Goal: Information Seeking & Learning: Learn about a topic

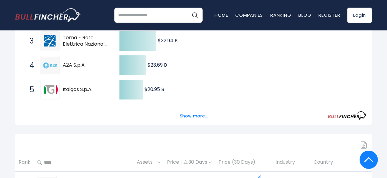
scroll to position [167, 0]
click at [190, 118] on button "Show more..." at bounding box center [193, 116] width 35 height 10
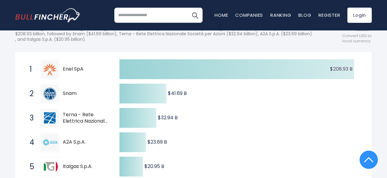
scroll to position [89, 0]
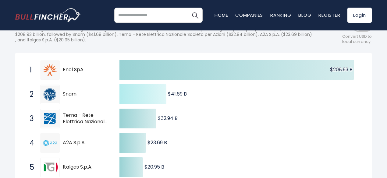
click at [140, 102] on icon at bounding box center [142, 94] width 47 height 20
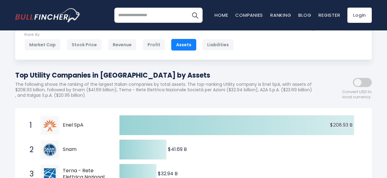
scroll to position [0, 0]
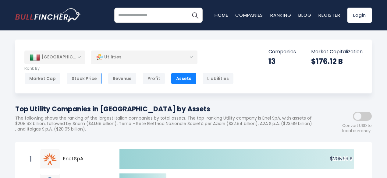
click at [91, 78] on div "Stock Price" at bounding box center [84, 79] width 35 height 12
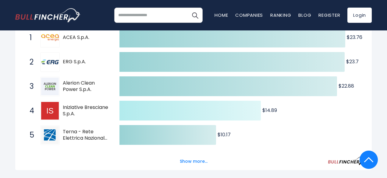
scroll to position [122, 0]
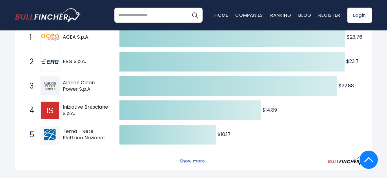
click at [184, 165] on button "Show more..." at bounding box center [193, 161] width 35 height 10
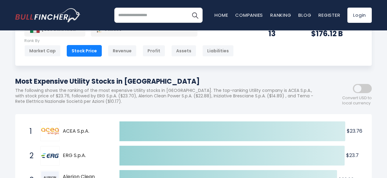
scroll to position [5, 0]
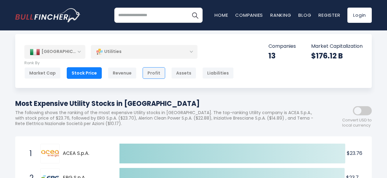
click at [151, 76] on div "Profit" at bounding box center [154, 73] width 23 height 12
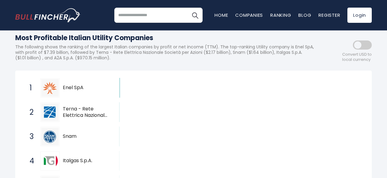
scroll to position [73, 0]
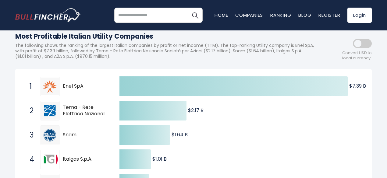
click at [355, 45] on span at bounding box center [362, 43] width 19 height 9
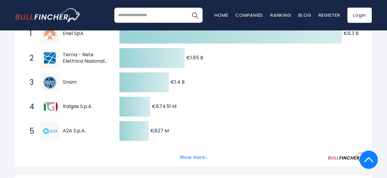
scroll to position [126, 0]
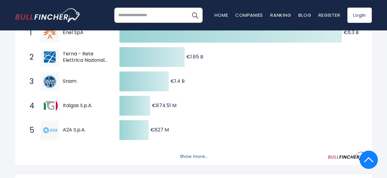
click at [188, 159] on button "Show more..." at bounding box center [193, 157] width 35 height 10
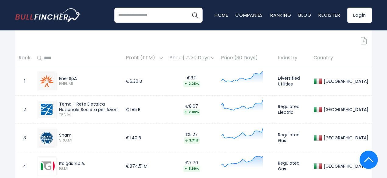
scroll to position [391, 0]
click at [214, 61] on div "Price | 30 Days" at bounding box center [191, 58] width 45 height 6
click at [214, 59] on img at bounding box center [212, 59] width 3 height 2
click at [163, 62] on div "Profit (TTM)" at bounding box center [144, 58] width 37 height 9
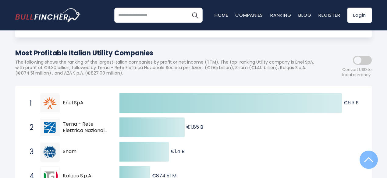
scroll to position [0, 0]
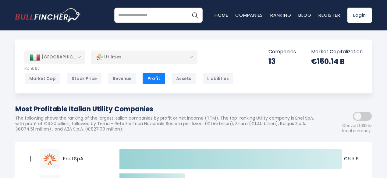
click at [74, 56] on div "[GEOGRAPHIC_DATA]" at bounding box center [54, 57] width 61 height 13
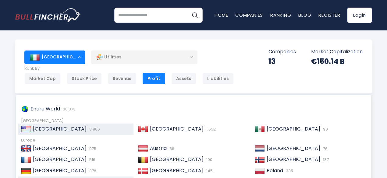
click at [68, 125] on div "United States 3,966" at bounding box center [76, 129] width 116 height 11
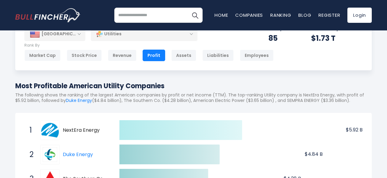
scroll to position [23, 0]
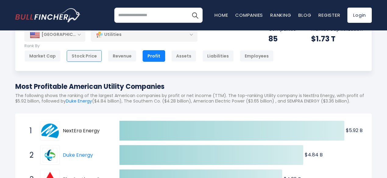
click at [88, 58] on div "Stock Price" at bounding box center [84, 56] width 35 height 12
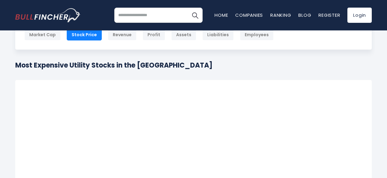
scroll to position [44, 0]
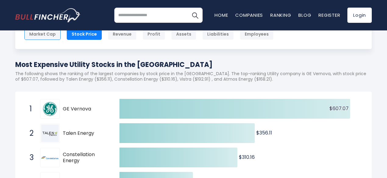
click at [48, 37] on div "Market Cap" at bounding box center [42, 34] width 36 height 12
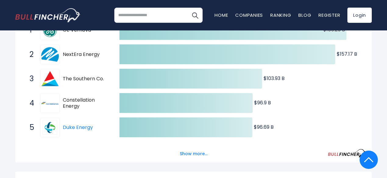
scroll to position [124, 0]
click at [190, 159] on button "Show more..." at bounding box center [193, 154] width 35 height 10
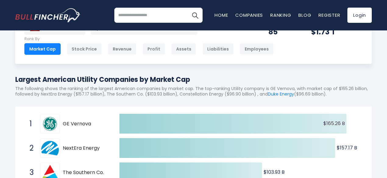
scroll to position [21, 0]
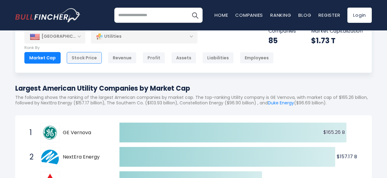
click at [91, 58] on div "Stock Price" at bounding box center [84, 58] width 35 height 12
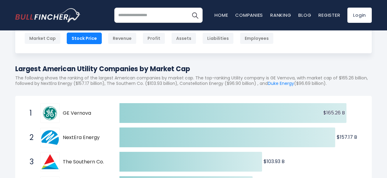
scroll to position [51, 0]
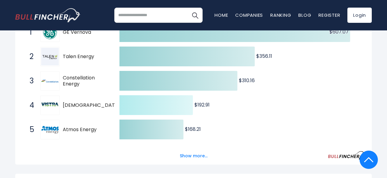
scroll to position [122, 0]
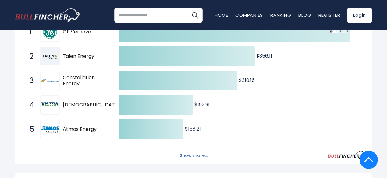
click at [183, 157] on button "Show more..." at bounding box center [193, 156] width 35 height 10
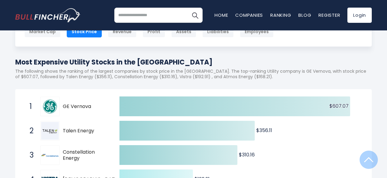
scroll to position [0, 0]
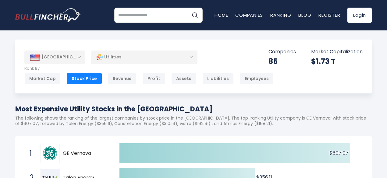
click at [118, 62] on div "Utilities" at bounding box center [144, 57] width 107 height 14
